Goal: Information Seeking & Learning: Find specific fact

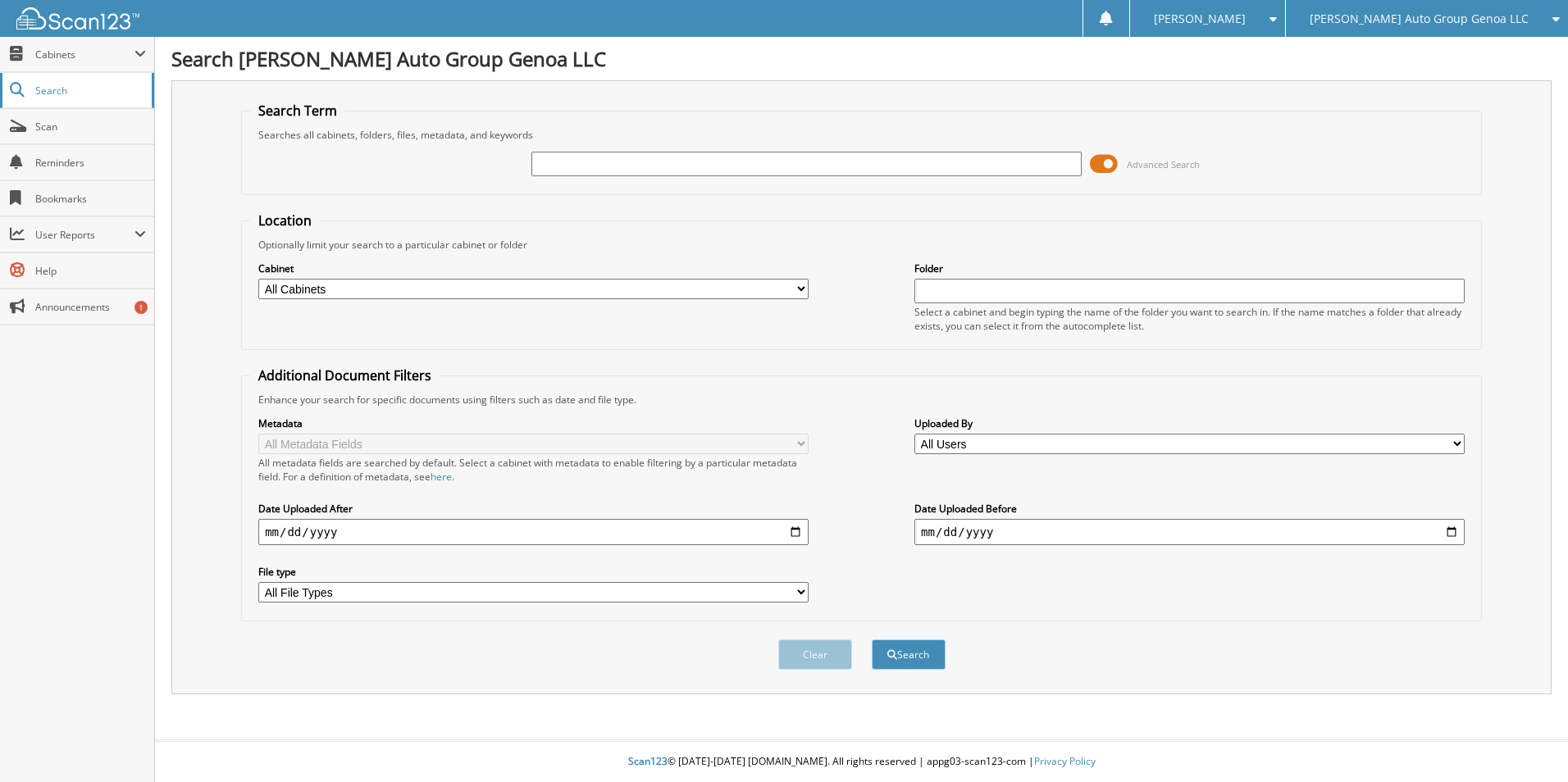
click at [55, 82] on link "Search" at bounding box center [77, 90] width 154 height 35
click at [558, 158] on input "text" at bounding box center [807, 163] width 550 height 25
type input "NAPA"
click at [872, 640] on button "Search" at bounding box center [909, 654] width 74 height 30
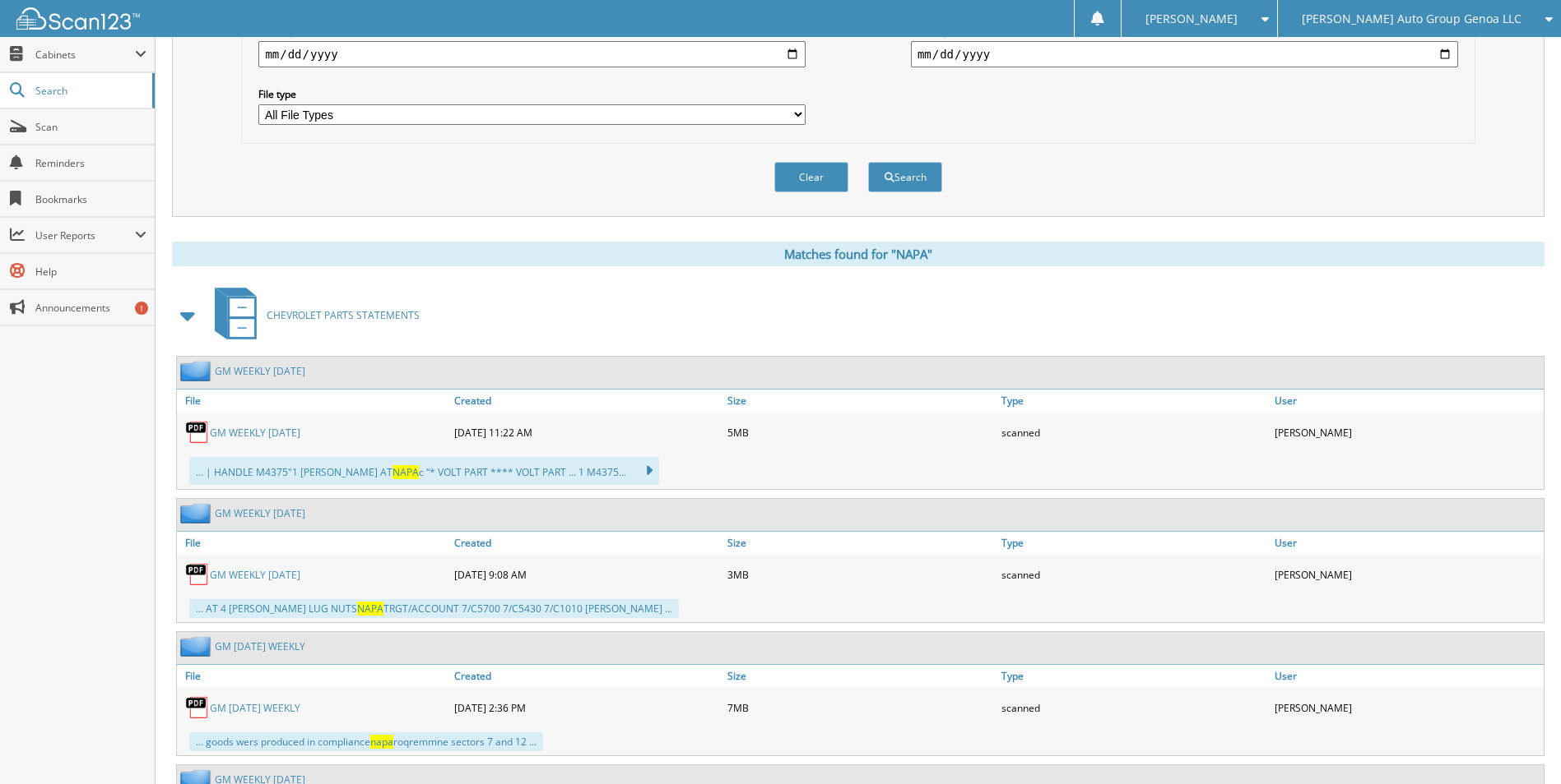
scroll to position [487, 0]
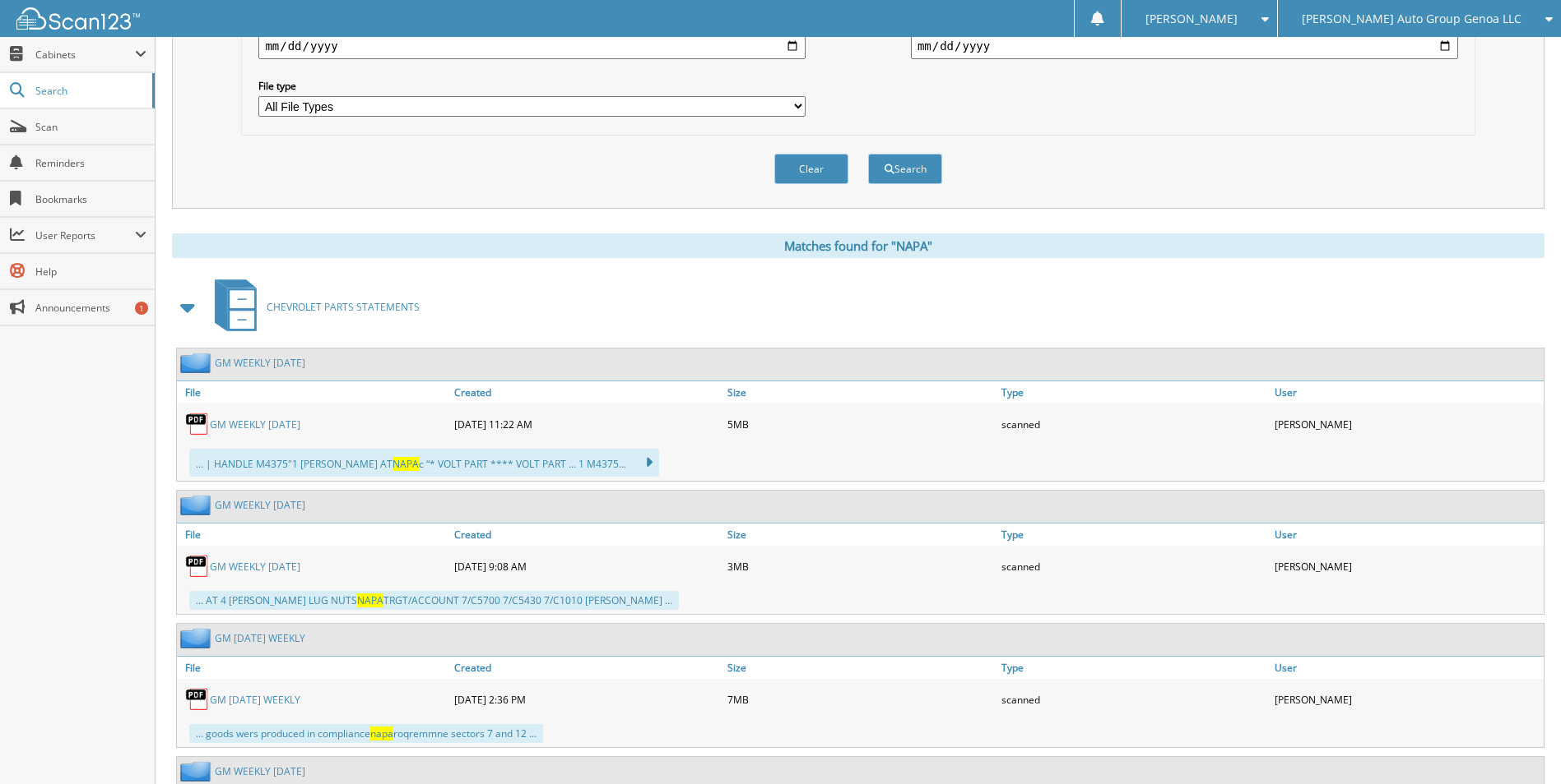
click at [182, 311] on span at bounding box center [188, 308] width 23 height 30
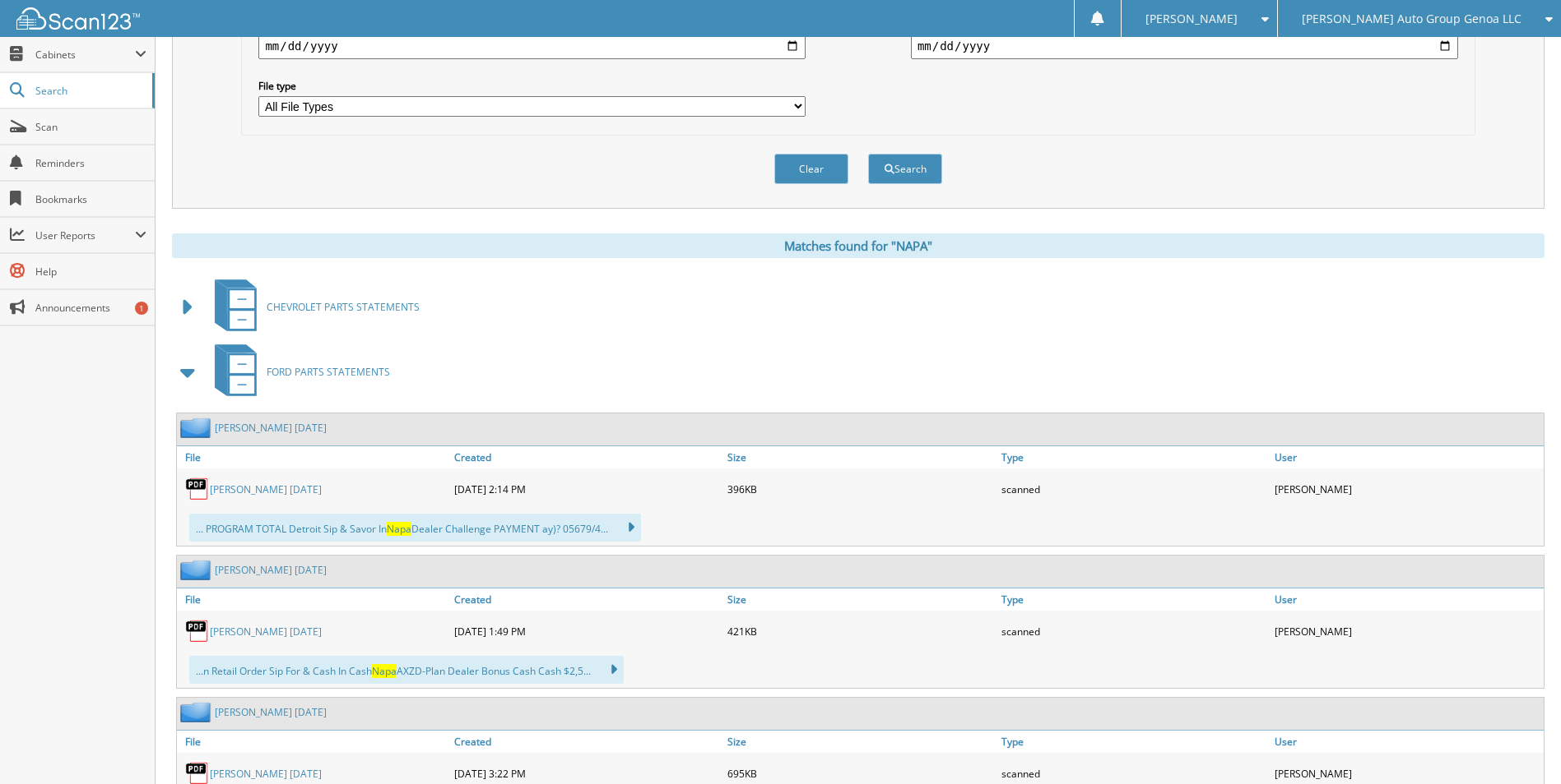
click at [187, 374] on span at bounding box center [188, 373] width 23 height 30
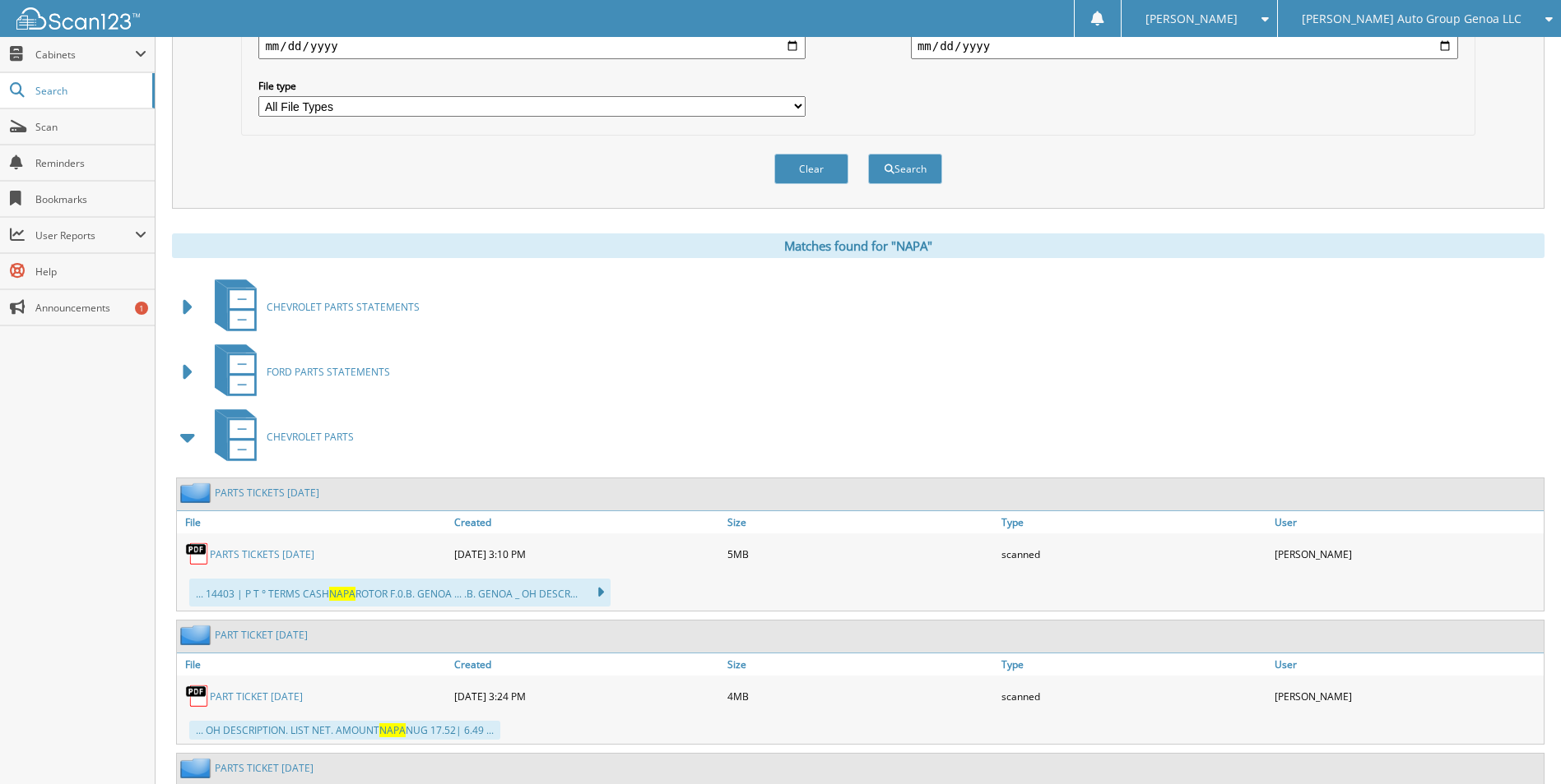
click at [186, 439] on span at bounding box center [188, 437] width 23 height 30
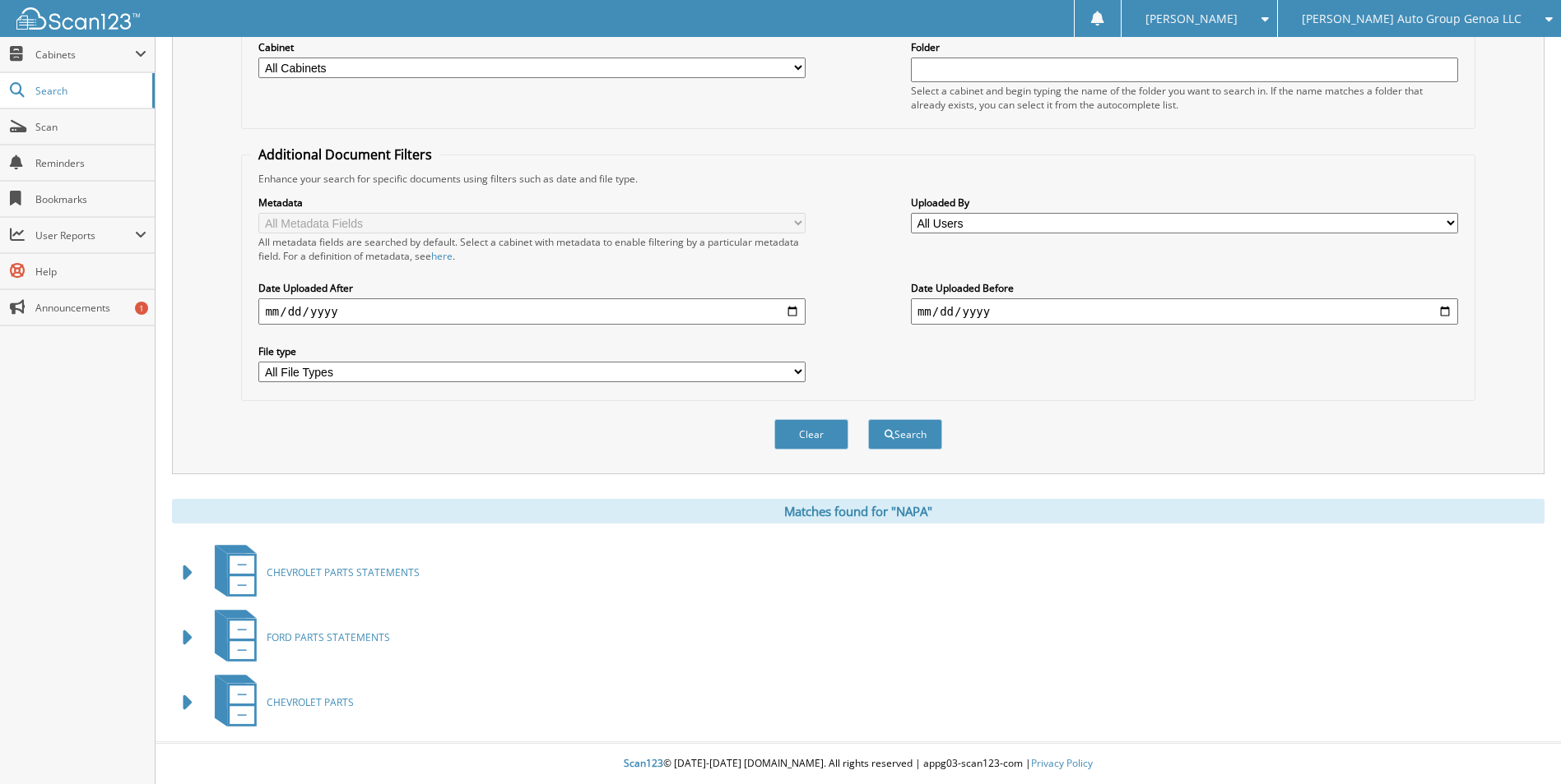
scroll to position [0, 0]
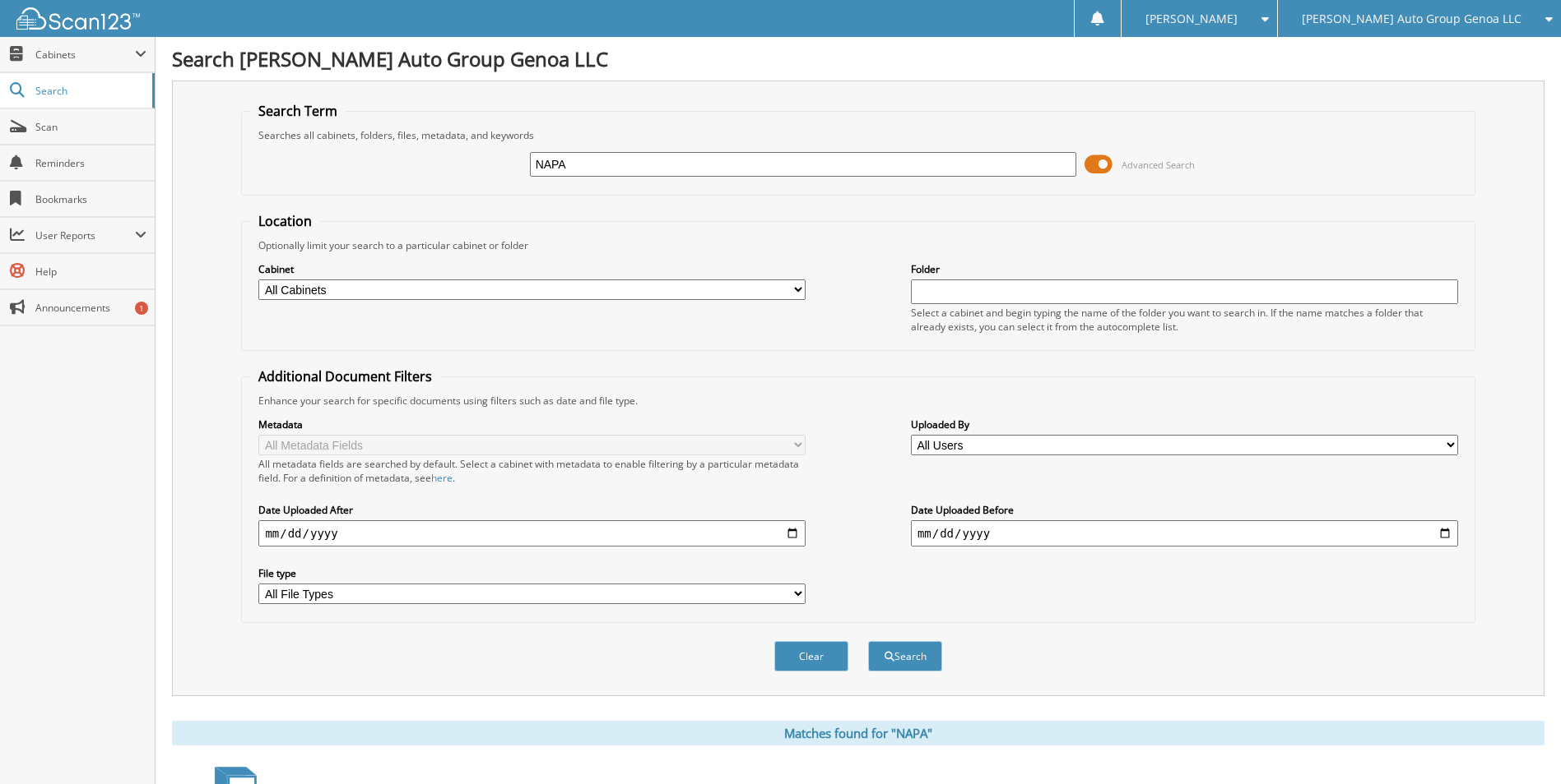
click at [1539, 21] on icon at bounding box center [1545, 19] width 16 height 12
click at [1414, 47] on link "[PERSON_NAME] Chevrolet Buick" at bounding box center [1419, 51] width 283 height 29
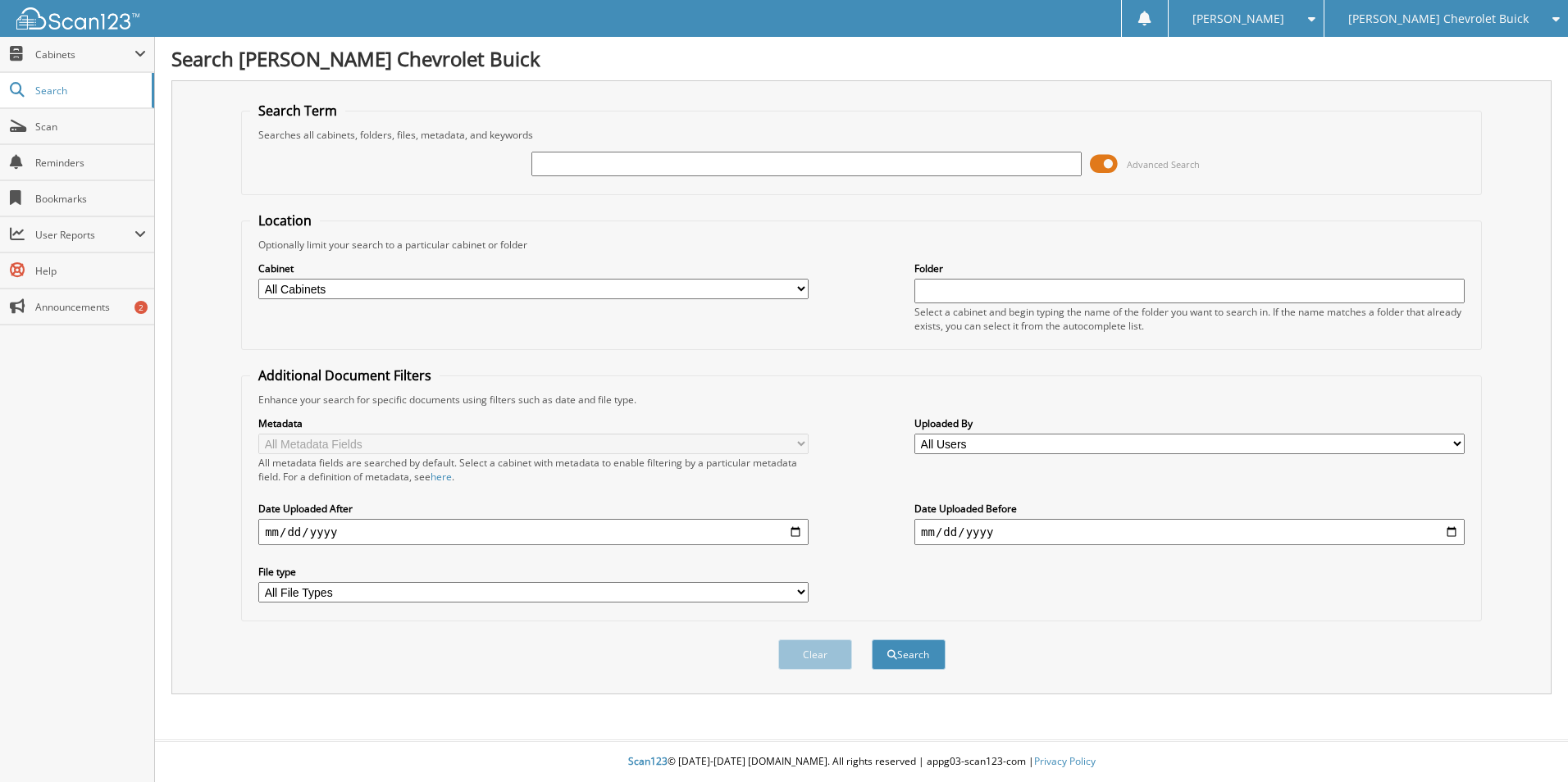
click at [596, 152] on div at bounding box center [807, 164] width 550 height 28
click at [590, 162] on input "text" at bounding box center [807, 163] width 550 height 25
type input "NAPA"
click at [872, 640] on button "Search" at bounding box center [909, 654] width 74 height 30
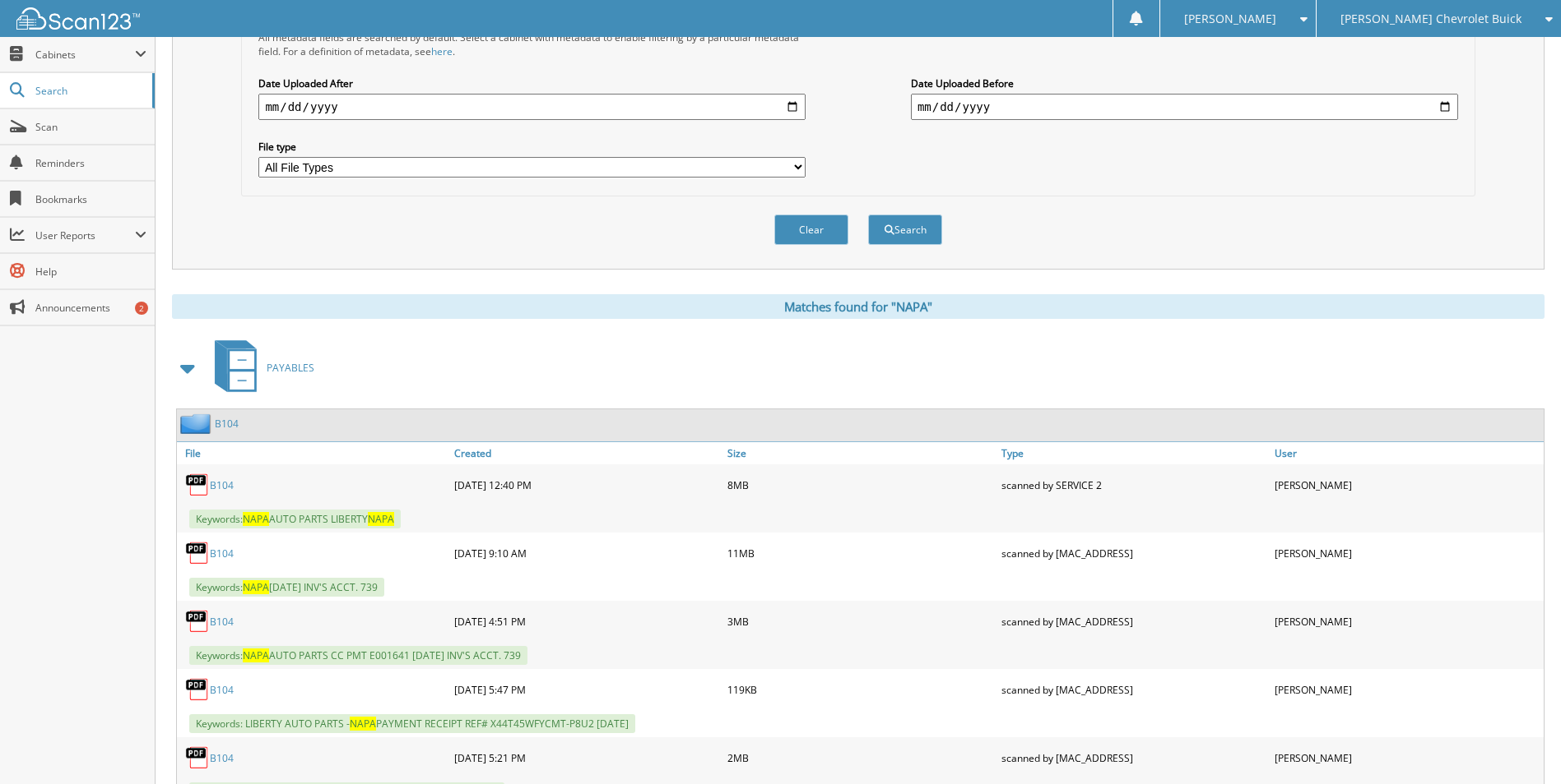
scroll to position [411, 0]
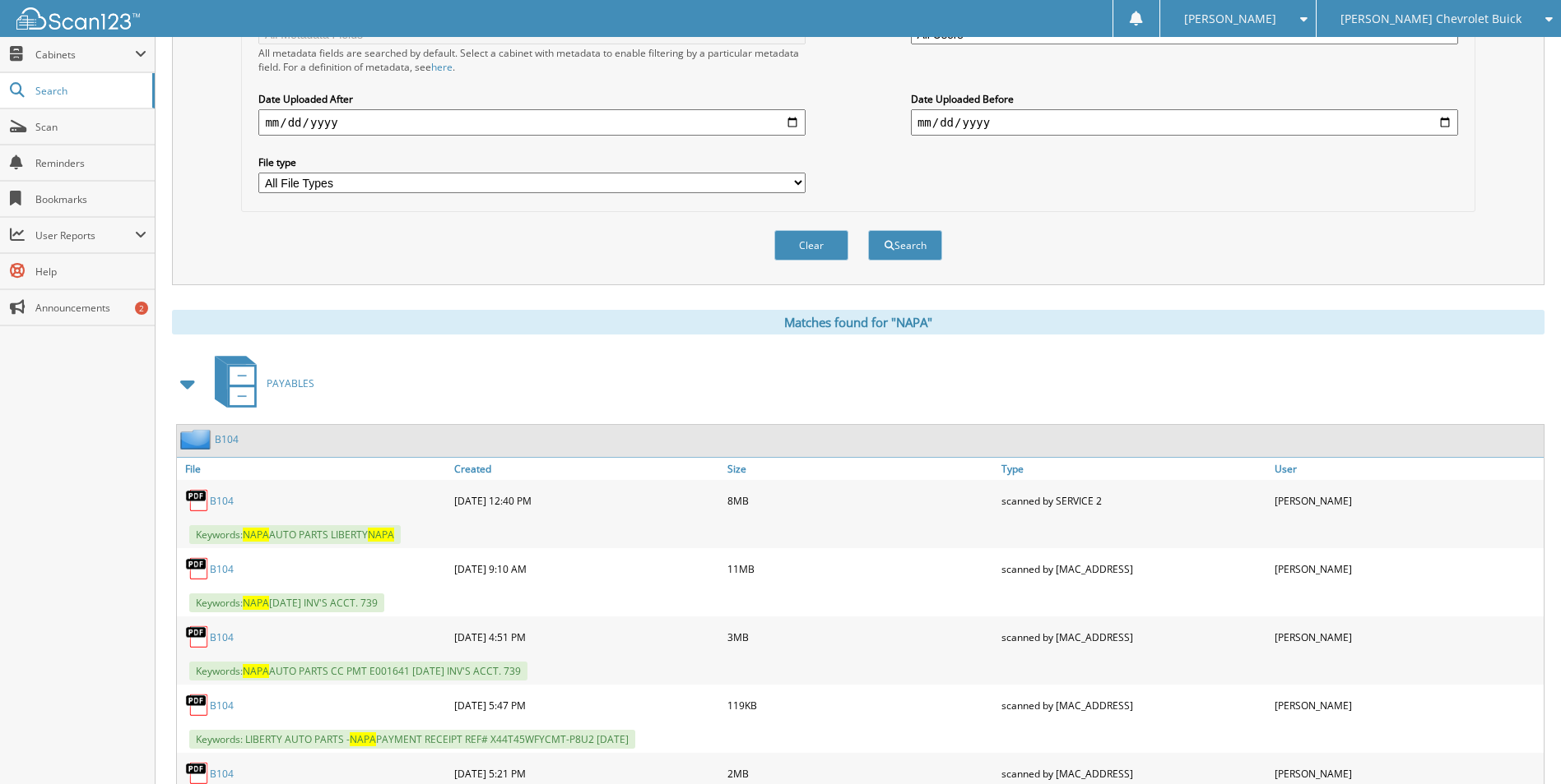
click at [226, 436] on link "B104" at bounding box center [227, 439] width 24 height 14
